Goal: Transaction & Acquisition: Purchase product/service

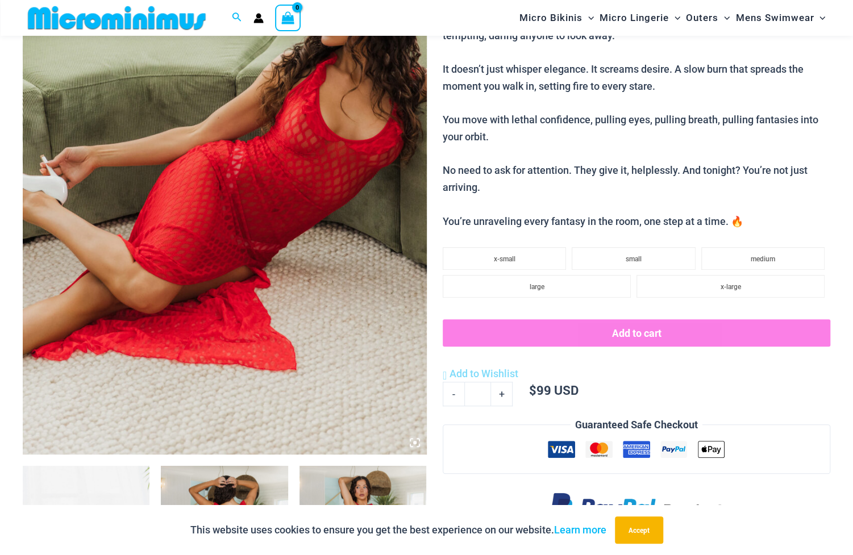
scroll to position [520, 0]
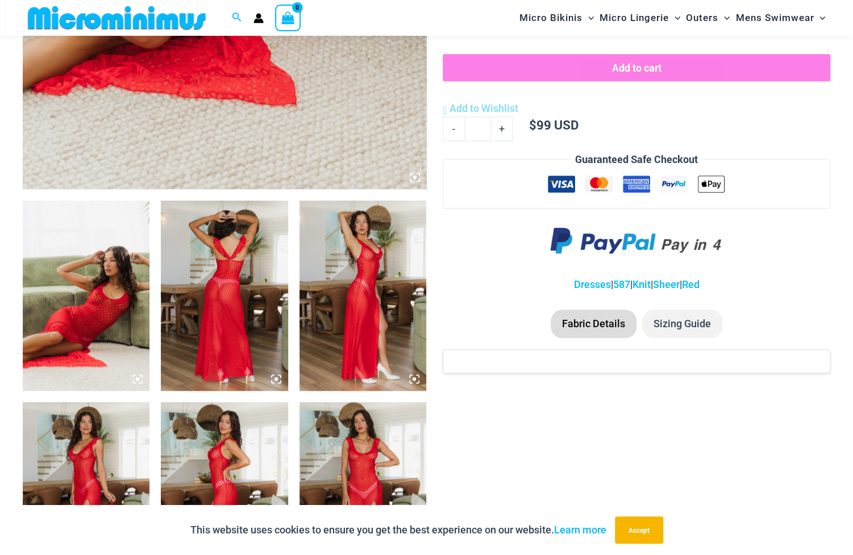
click at [105, 334] on img at bounding box center [86, 296] width 127 height 190
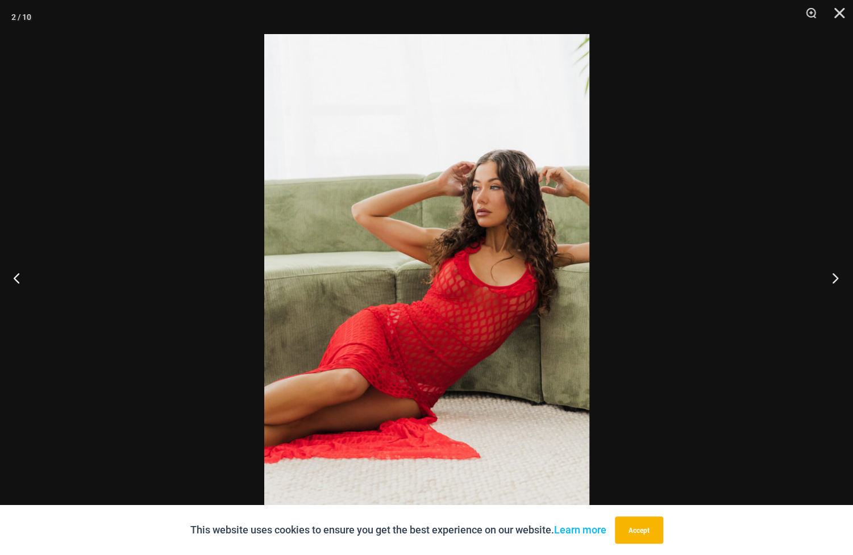
click at [830, 283] on button "Next" at bounding box center [831, 277] width 43 height 57
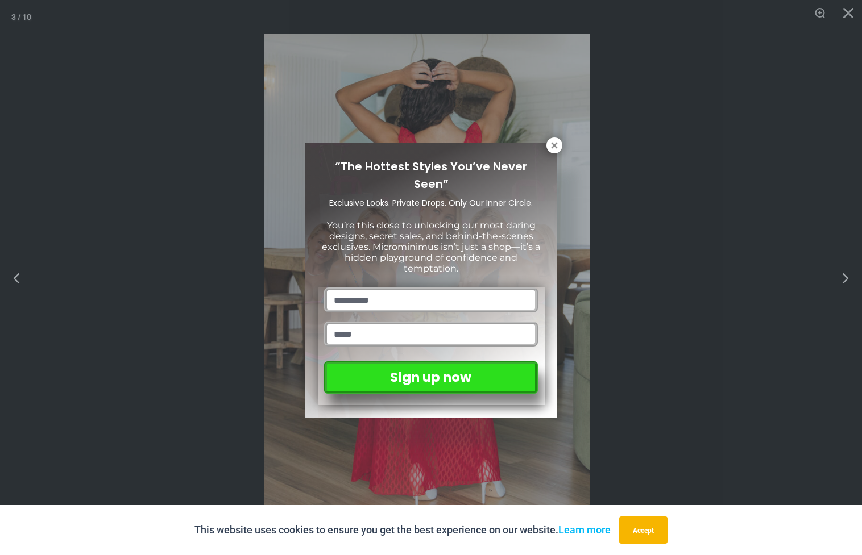
click at [829, 282] on div "“The Hottest Styles You’ve Never Seen” Exclusive Looks. Private Drops. Only Our…" at bounding box center [431, 277] width 862 height 555
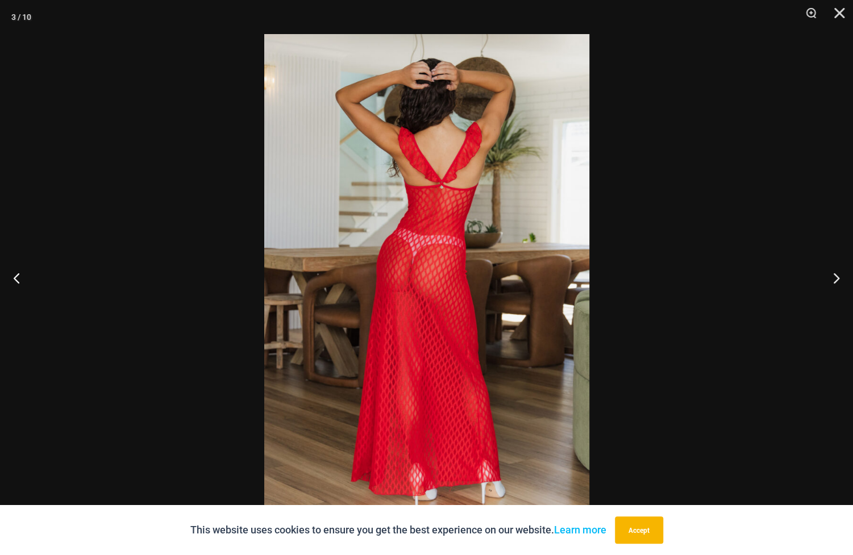
click at [824, 282] on button "Next" at bounding box center [831, 277] width 43 height 57
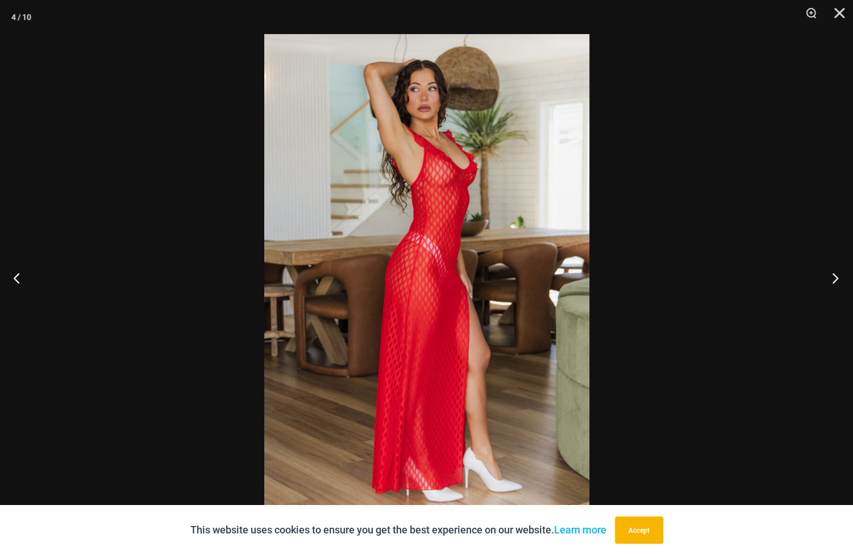
click at [837, 280] on button "Next" at bounding box center [831, 277] width 43 height 57
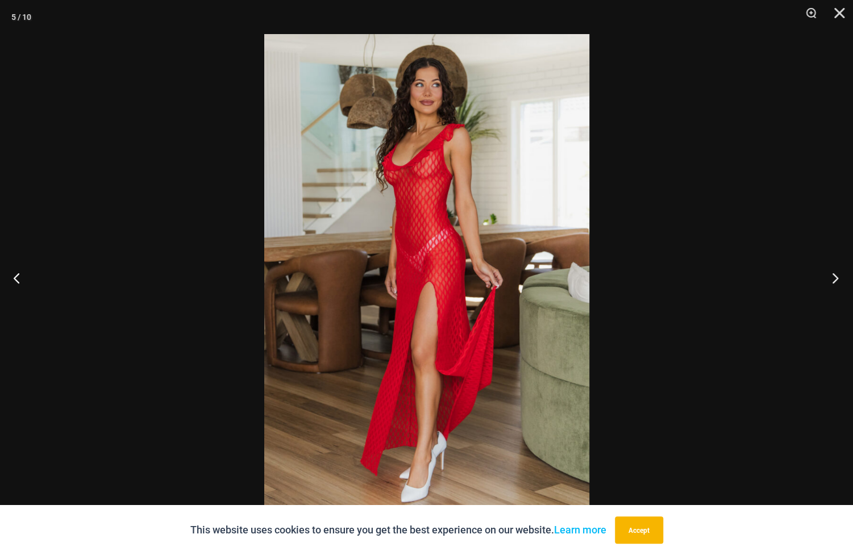
click at [837, 280] on button "Next" at bounding box center [831, 277] width 43 height 57
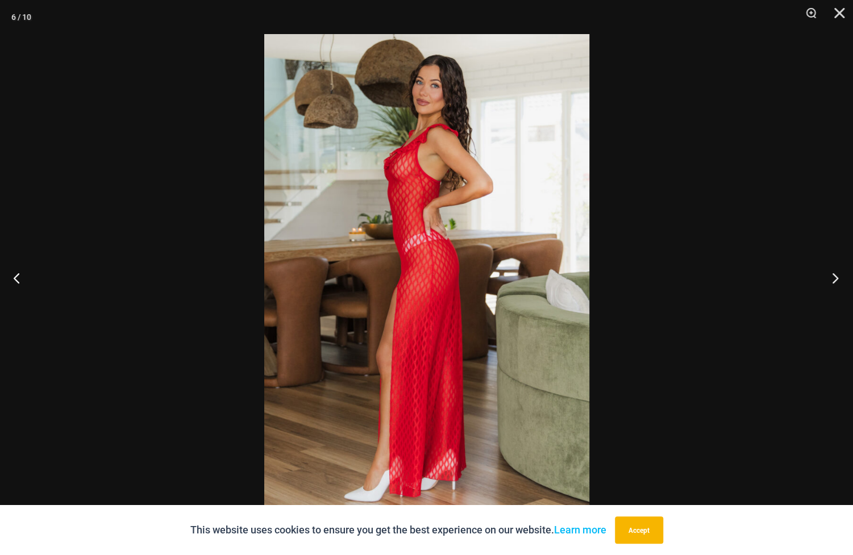
click at [837, 279] on button "Next" at bounding box center [831, 277] width 43 height 57
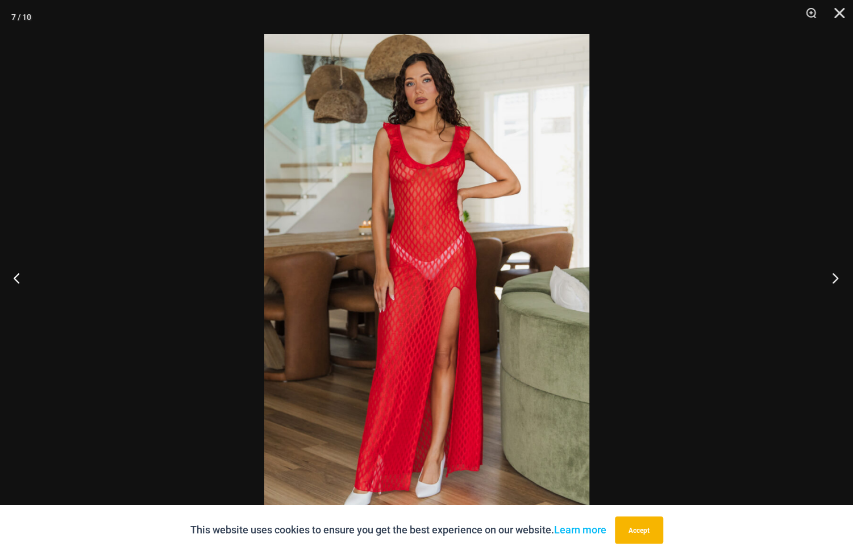
click at [837, 279] on button "Next" at bounding box center [831, 277] width 43 height 57
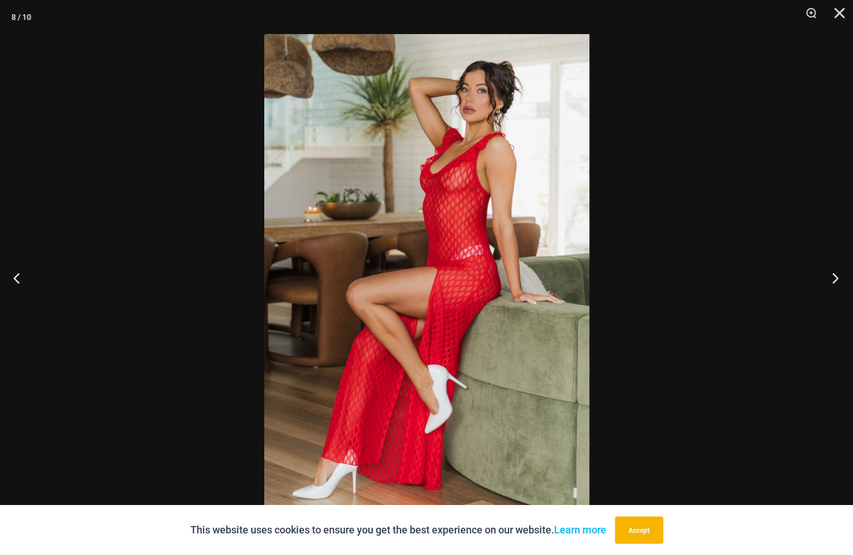
click at [837, 279] on button "Next" at bounding box center [831, 277] width 43 height 57
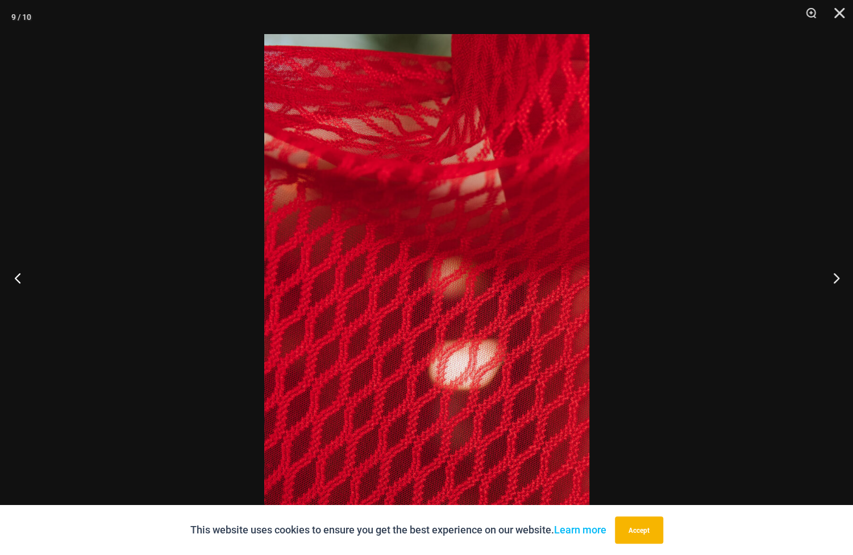
click at [18, 276] on button "Previous" at bounding box center [21, 277] width 43 height 57
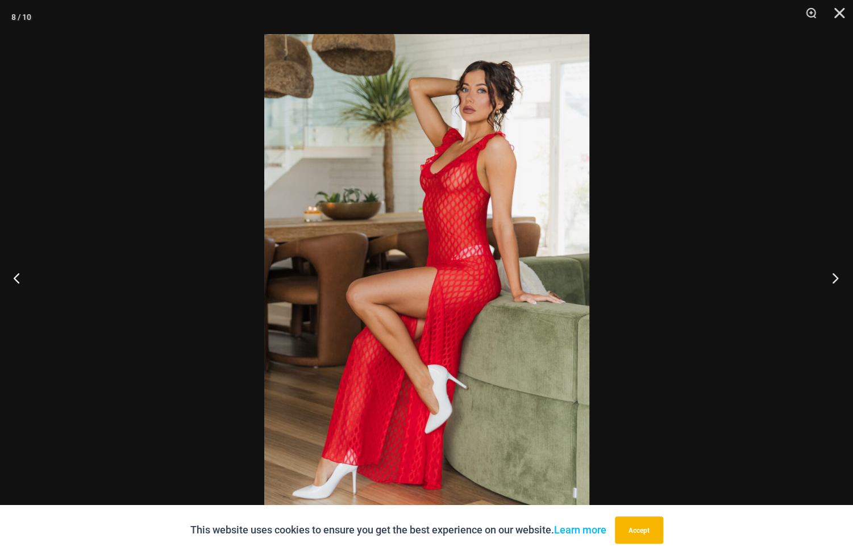
click at [831, 278] on button "Next" at bounding box center [831, 277] width 43 height 57
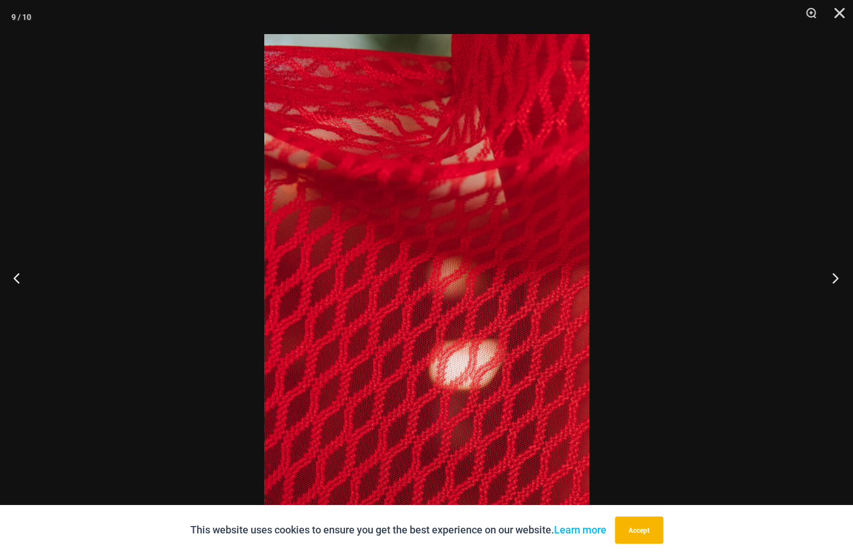
click at [829, 277] on button "Next" at bounding box center [831, 277] width 43 height 57
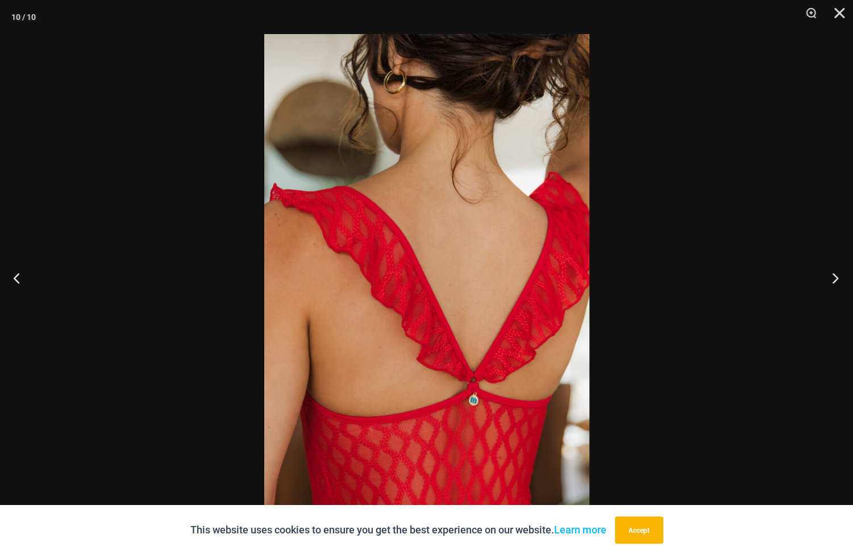
click at [829, 277] on button "Next" at bounding box center [831, 277] width 43 height 57
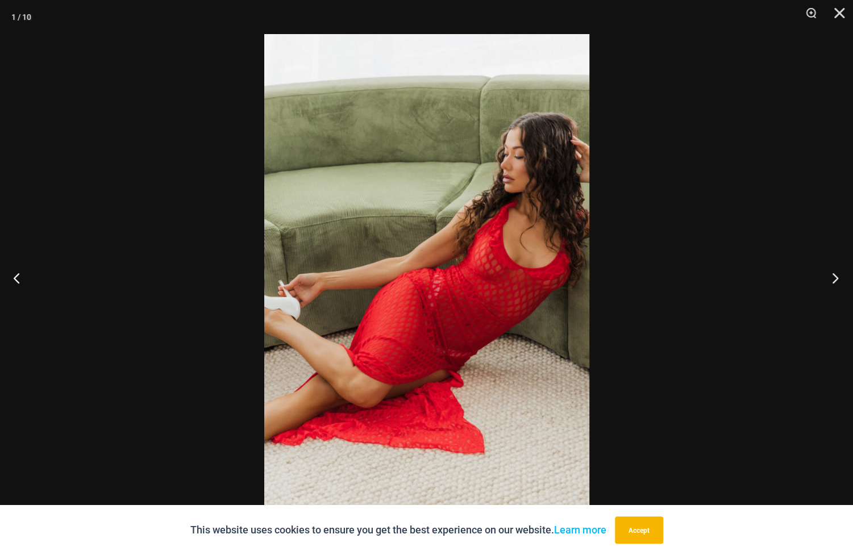
click at [827, 277] on button "Next" at bounding box center [831, 277] width 43 height 57
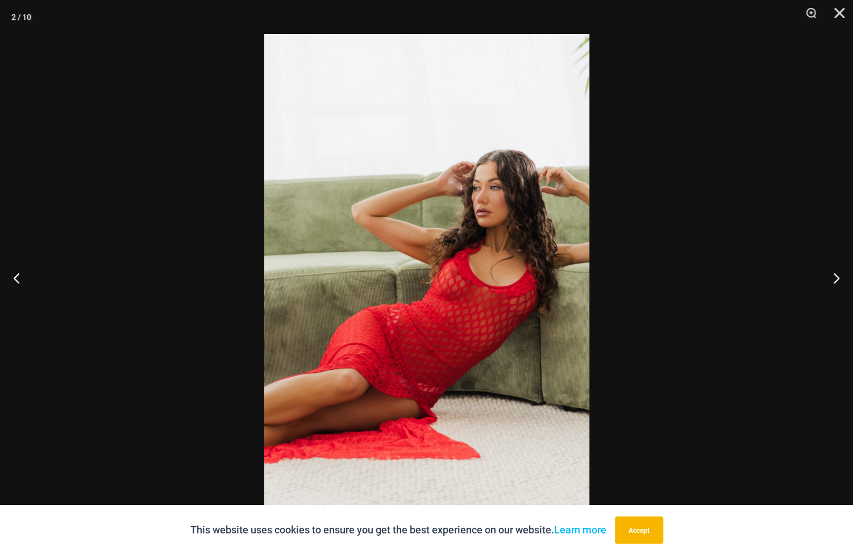
click at [521, 287] on img at bounding box center [426, 277] width 325 height 487
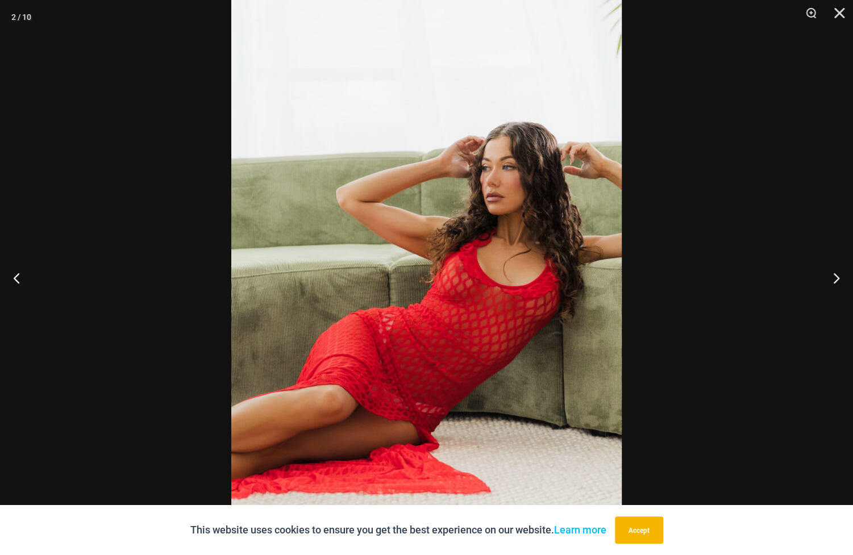
click at [507, 293] on img at bounding box center [426, 275] width 390 height 585
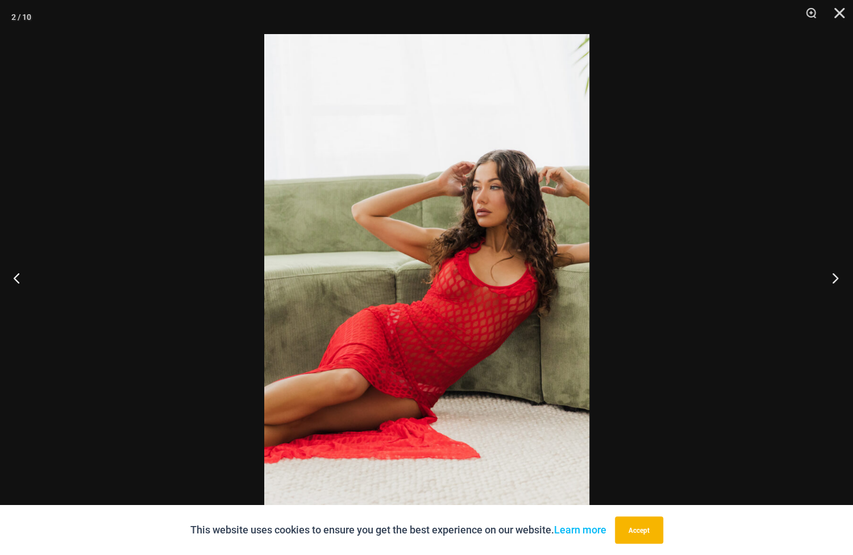
click at [831, 281] on button "Next" at bounding box center [831, 277] width 43 height 57
